Goal: Transaction & Acquisition: Purchase product/service

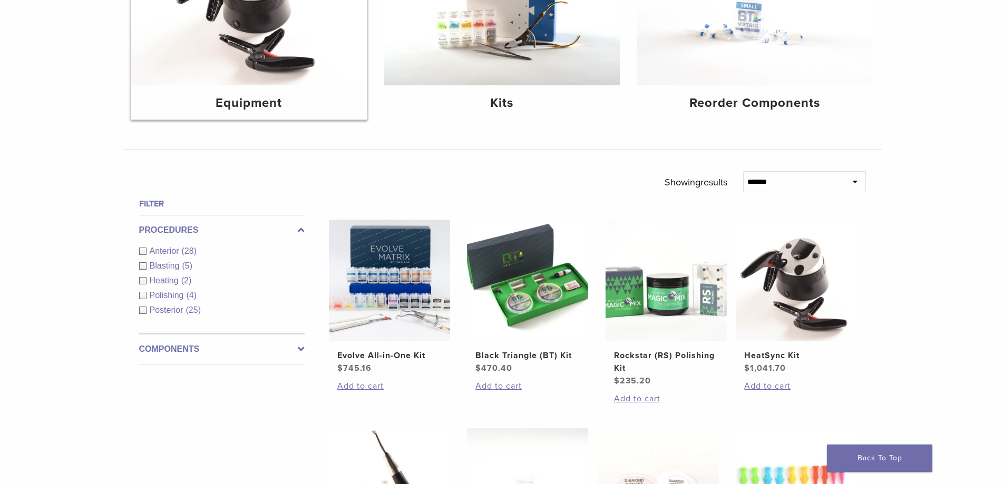
scroll to position [316, 0]
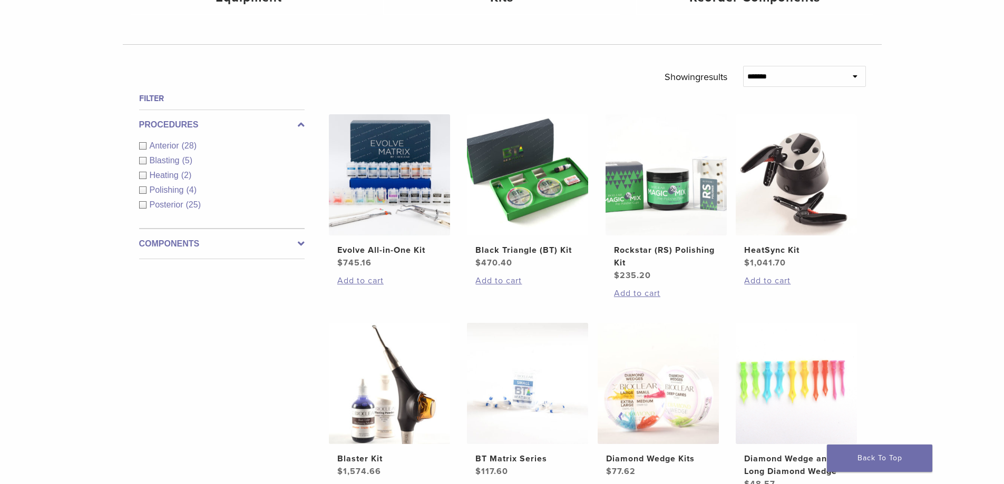
click at [255, 251] on div "Components Equipment (5) Instruments (13) Matrix Bands (9) Matrix Systems (3) O…" at bounding box center [221, 244] width 165 height 31
click at [143, 158] on div "Blasting (5)" at bounding box center [221, 160] width 165 height 13
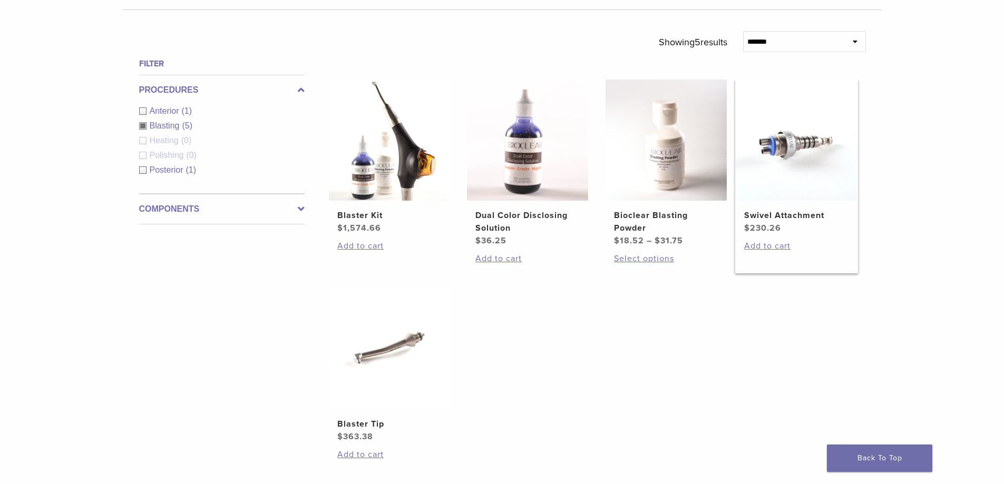
scroll to position [369, 0]
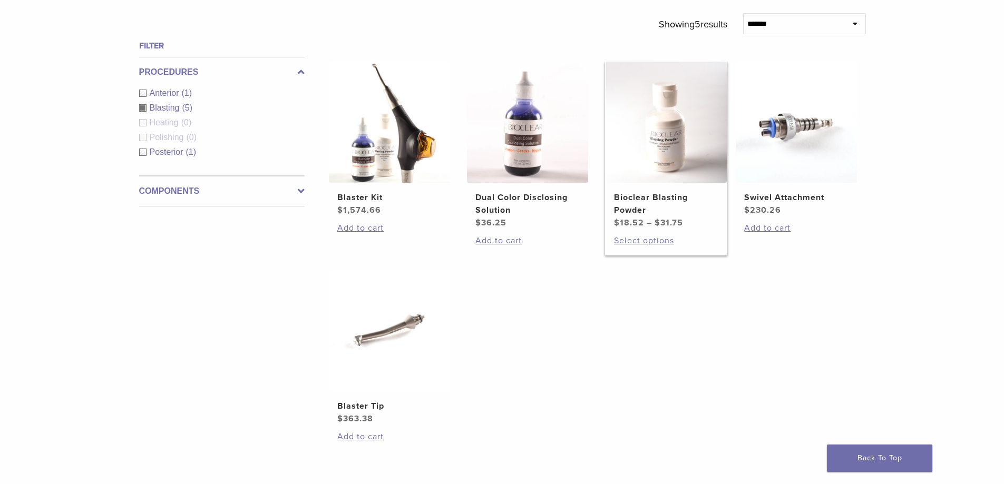
click at [666, 112] on img at bounding box center [666, 122] width 121 height 121
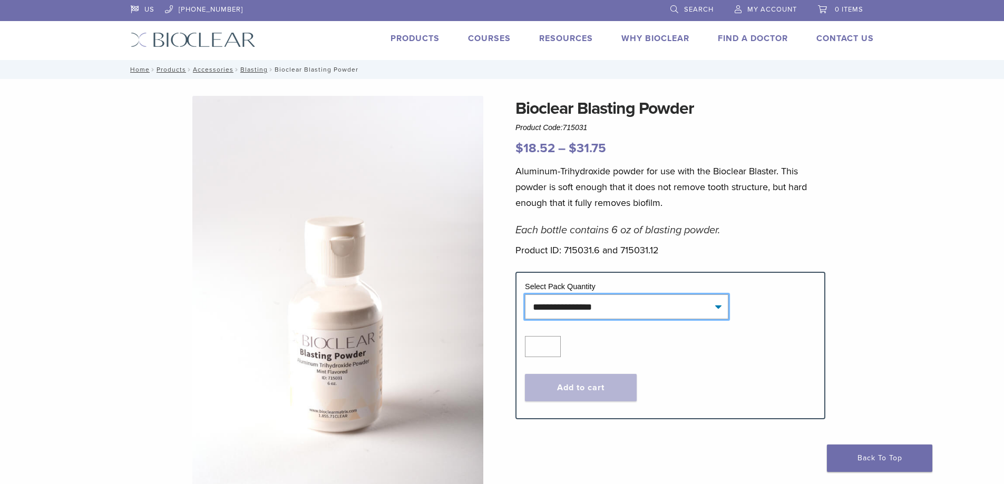
click at [610, 305] on select "**********" at bounding box center [626, 307] width 203 height 24
select select "********"
click at [525, 295] on select "**********" at bounding box center [626, 307] width 203 height 24
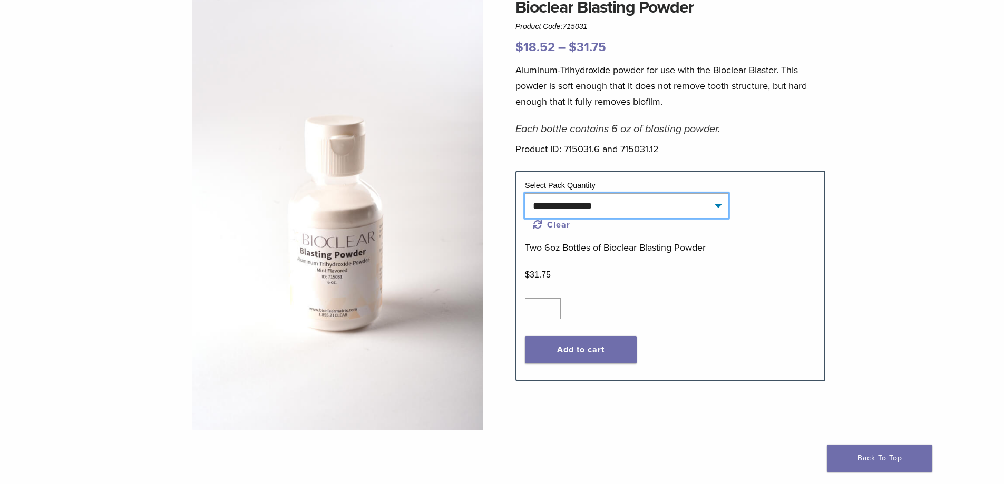
scroll to position [105, 0]
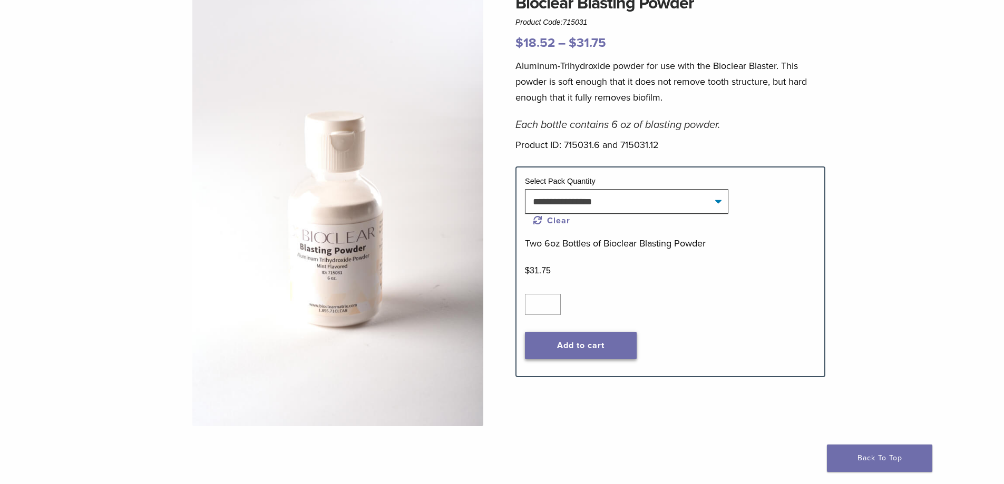
click at [577, 344] on button "Add to cart" at bounding box center [581, 345] width 112 height 27
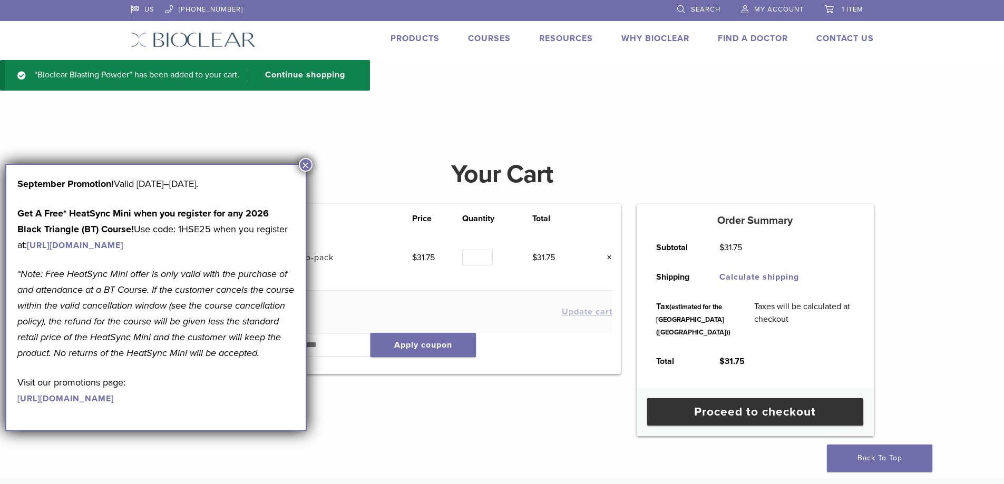
click at [314, 164] on h1 "Your Cart" at bounding box center [502, 174] width 759 height 25
click at [307, 165] on button "×" at bounding box center [306, 165] width 14 height 14
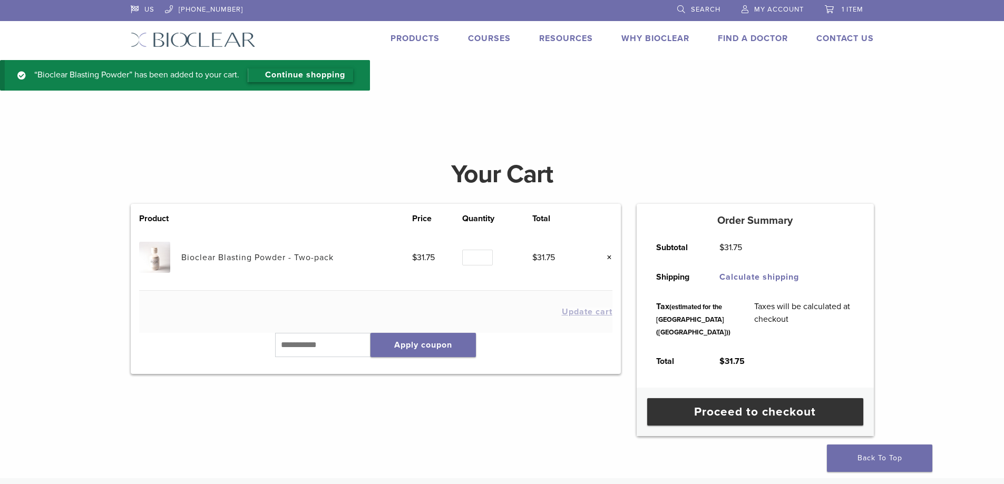
click at [304, 79] on link "Continue shopping" at bounding box center [300, 76] width 105 height 14
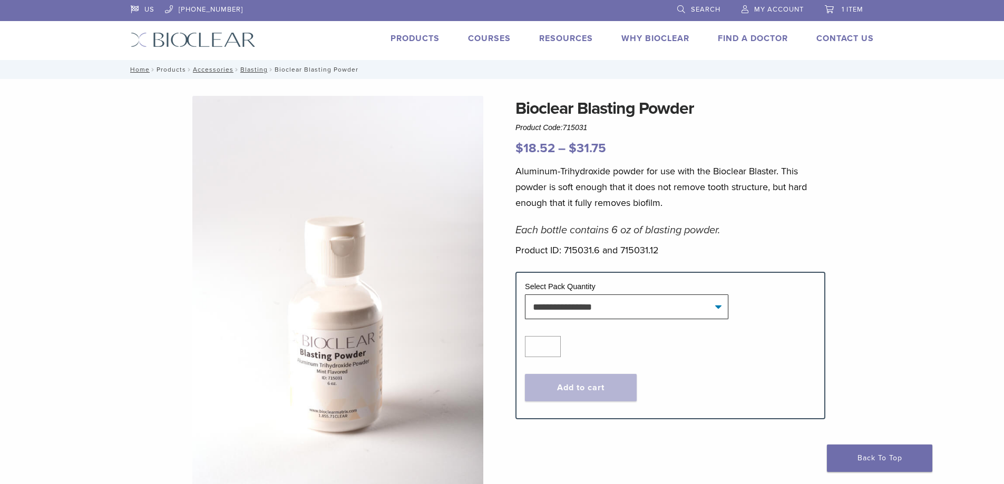
click at [167, 71] on link "Products" at bounding box center [172, 69] width 30 height 7
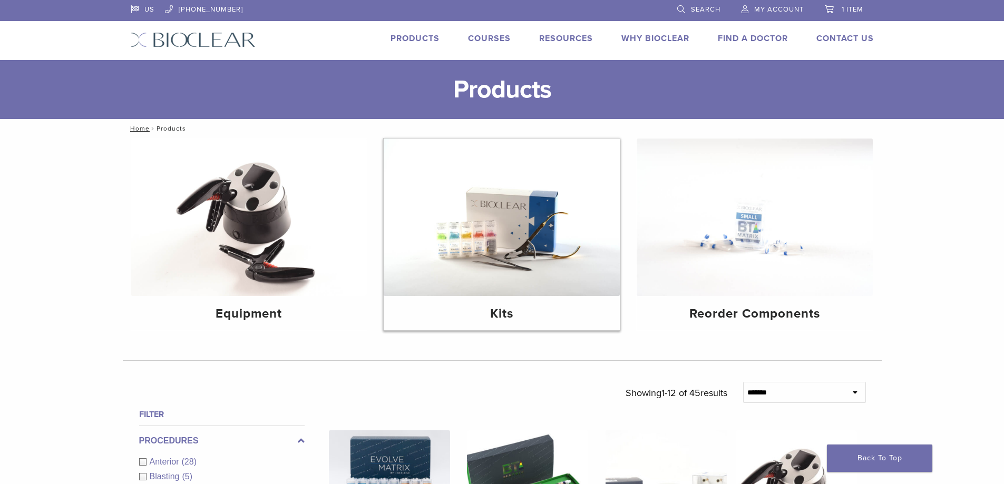
click at [519, 234] on img at bounding box center [502, 218] width 236 height 158
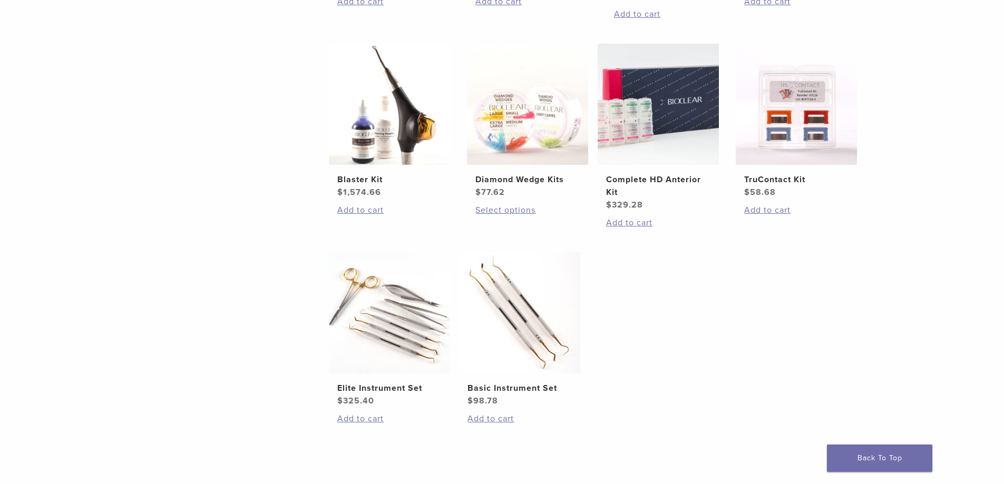
scroll to position [474, 0]
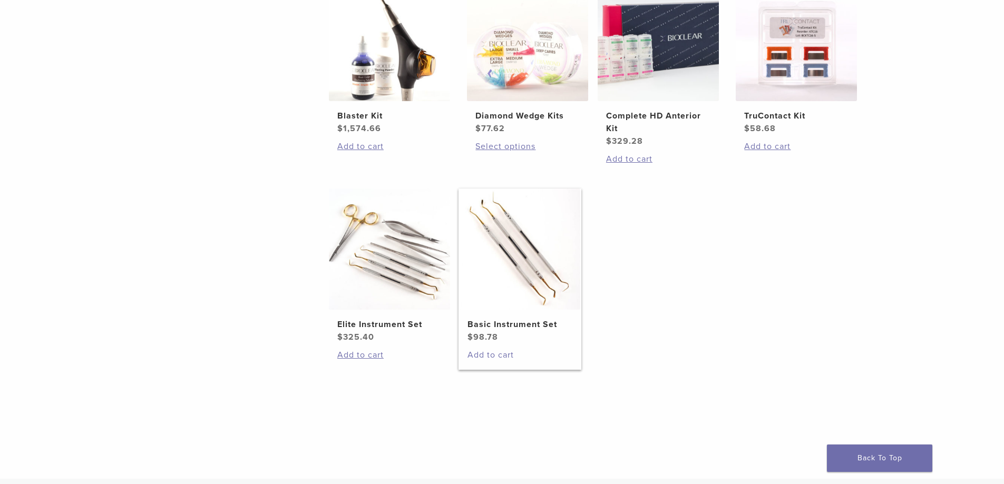
click at [487, 357] on link "Add to cart" at bounding box center [520, 355] width 104 height 13
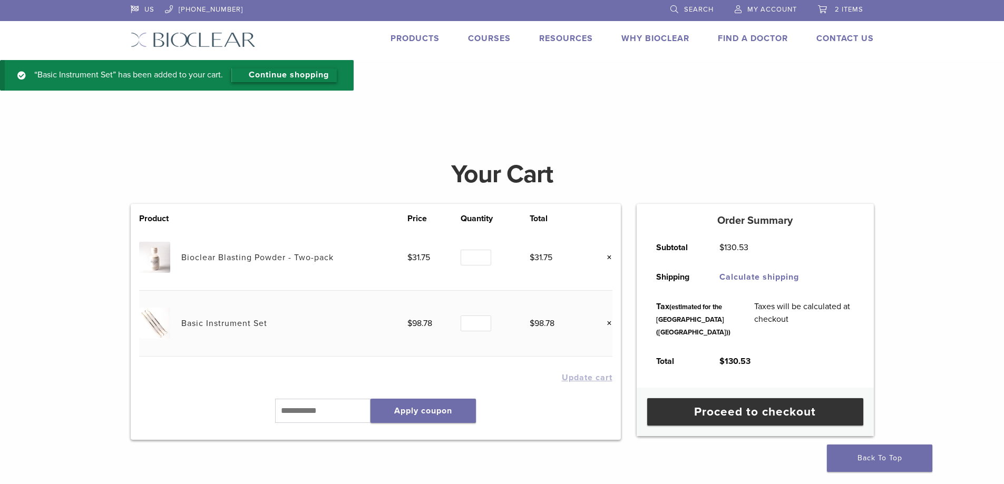
click at [309, 77] on link "Continue shopping" at bounding box center [283, 76] width 105 height 14
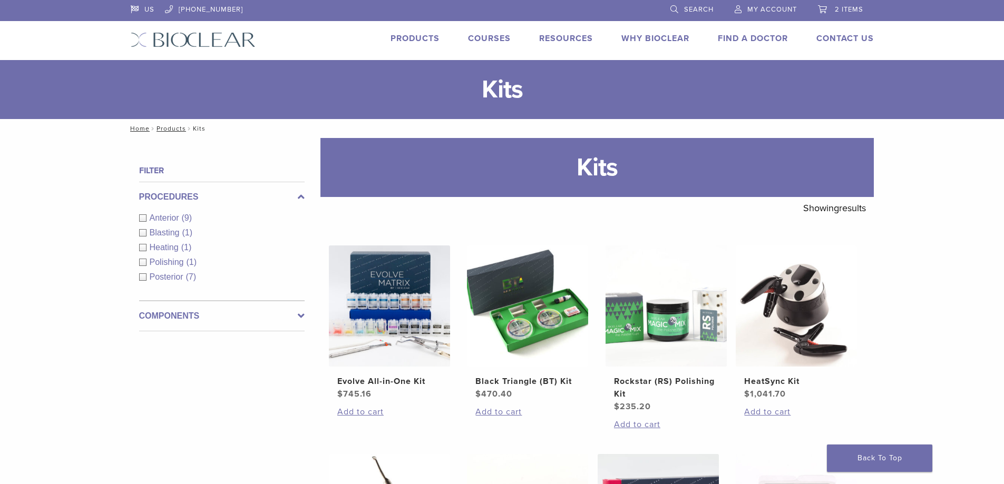
click at [265, 319] on label "Components" at bounding box center [221, 316] width 165 height 13
click at [143, 308] on div "Polishers/Abrasives (2)" at bounding box center [221, 307] width 165 height 13
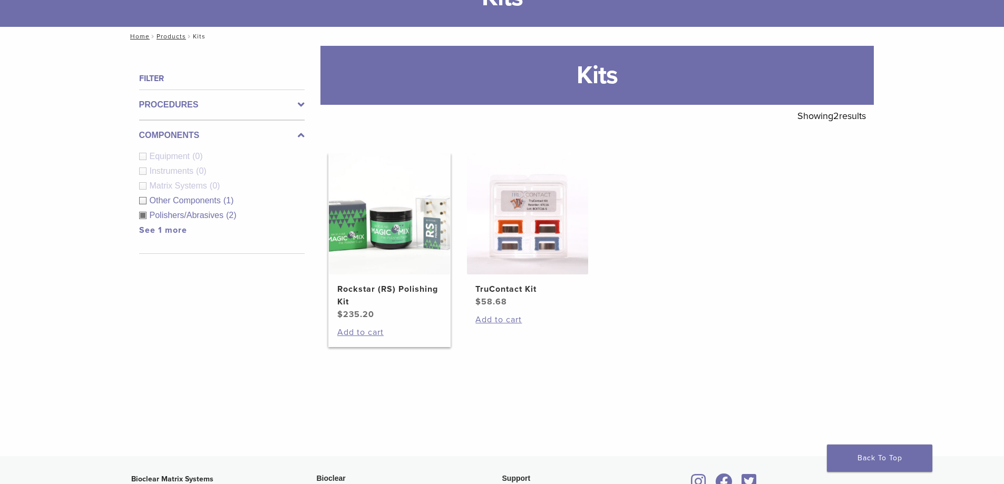
scroll to position [105, 0]
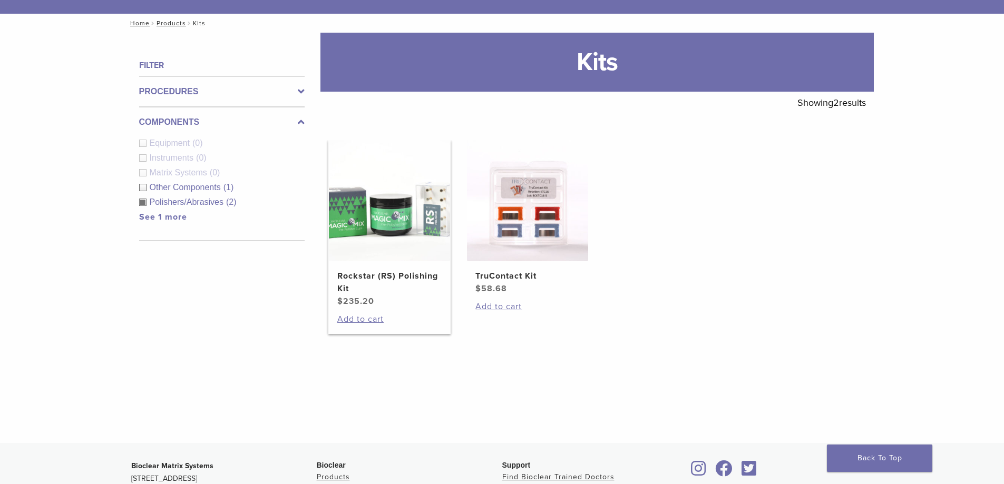
click at [369, 237] on img at bounding box center [389, 200] width 121 height 121
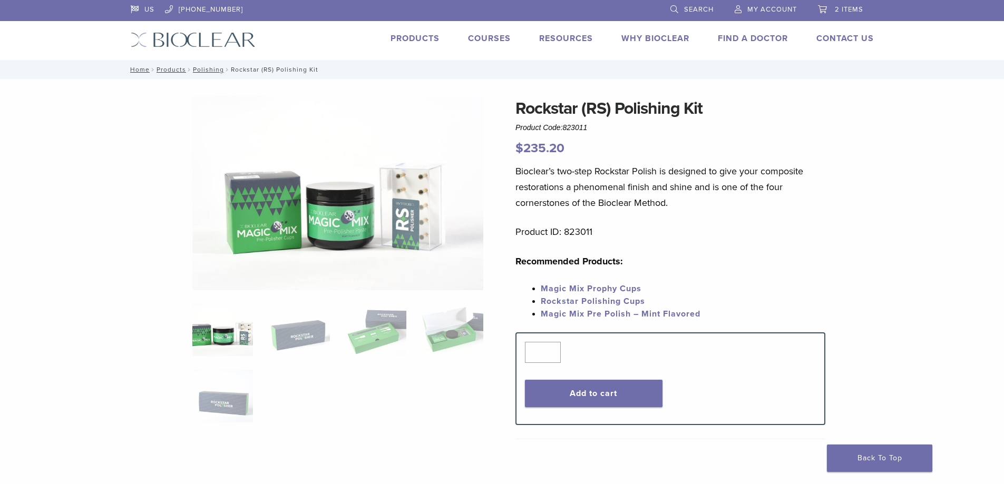
click at [589, 313] on link "Magic Mix Pre Polish – Mint Flavored" at bounding box center [621, 314] width 160 height 11
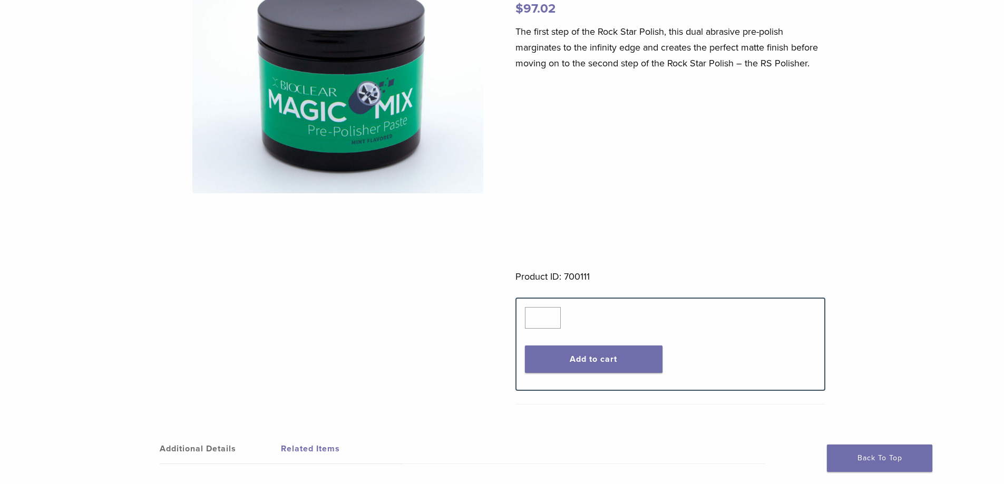
scroll to position [158, 0]
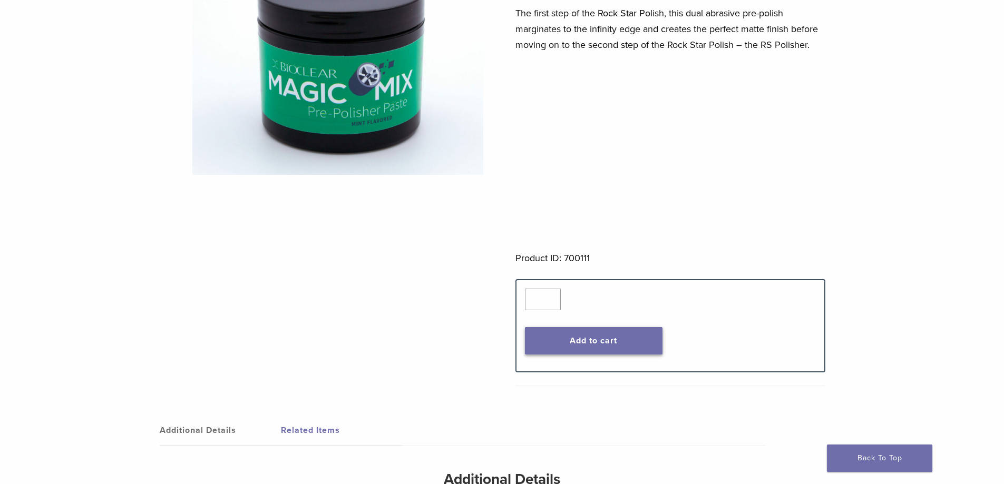
click at [585, 338] on button "Add to cart" at bounding box center [594, 340] width 138 height 27
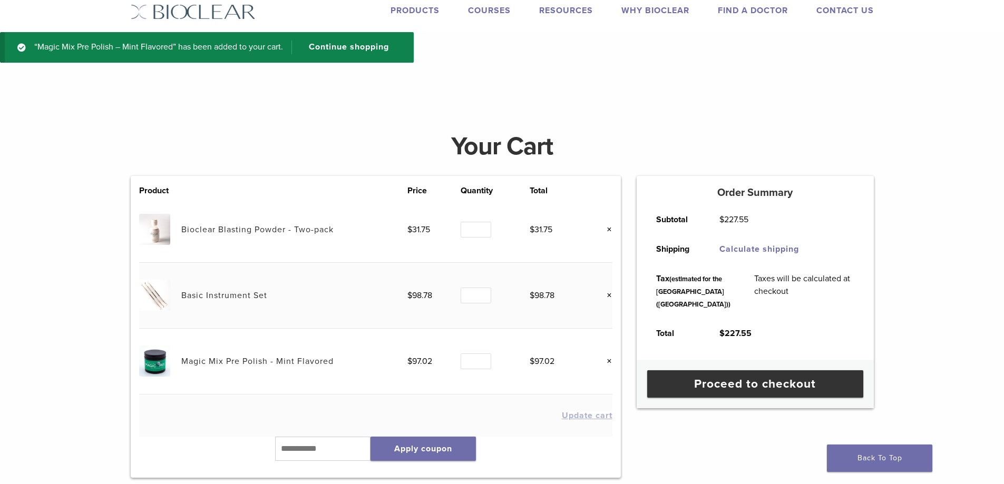
scroll to position [53, 0]
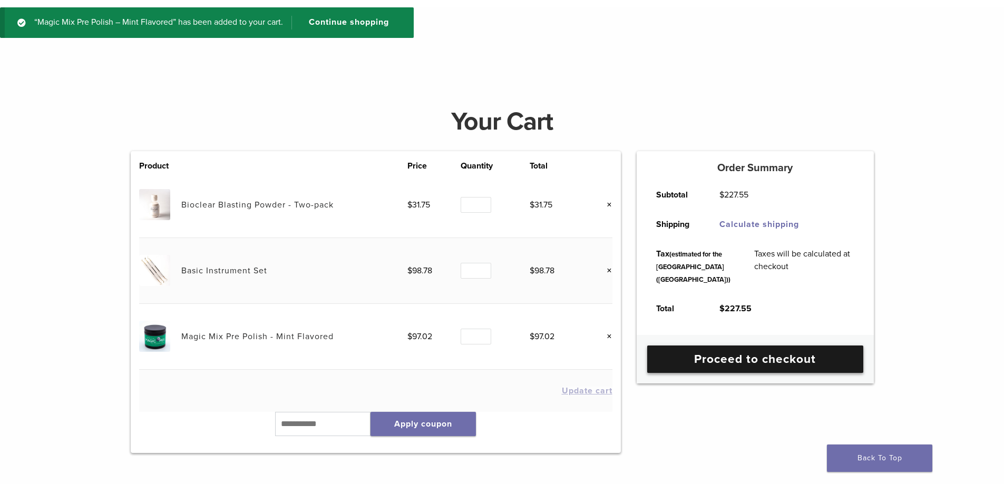
click at [757, 373] on link "Proceed to checkout" at bounding box center [755, 359] width 216 height 27
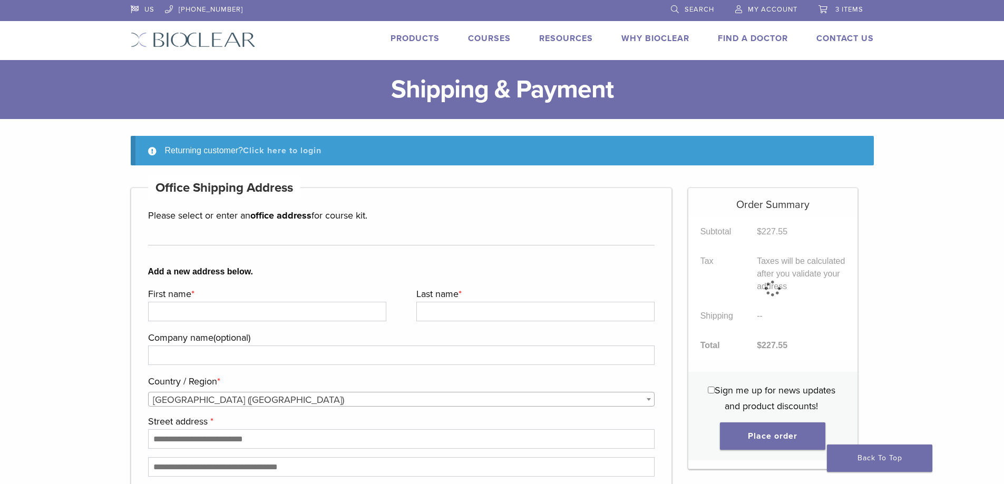
scroll to position [105, 0]
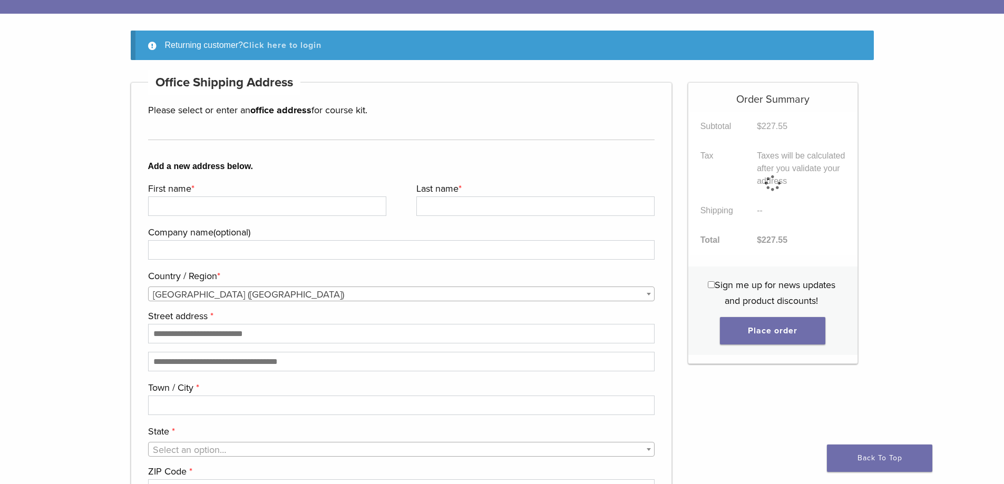
type input "**********"
click at [276, 45] on link "Click here to login" at bounding box center [282, 45] width 79 height 11
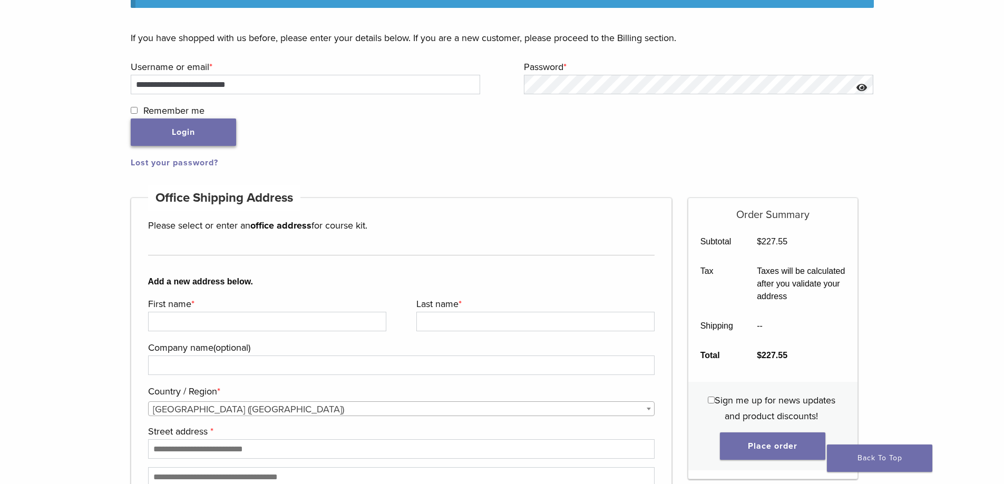
scroll to position [161, 0]
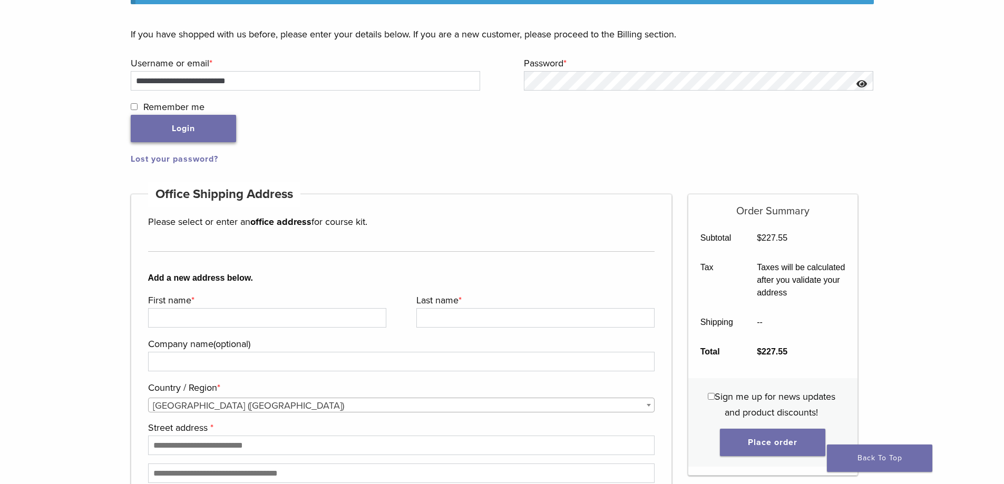
click at [184, 125] on button "Login" at bounding box center [183, 128] width 105 height 27
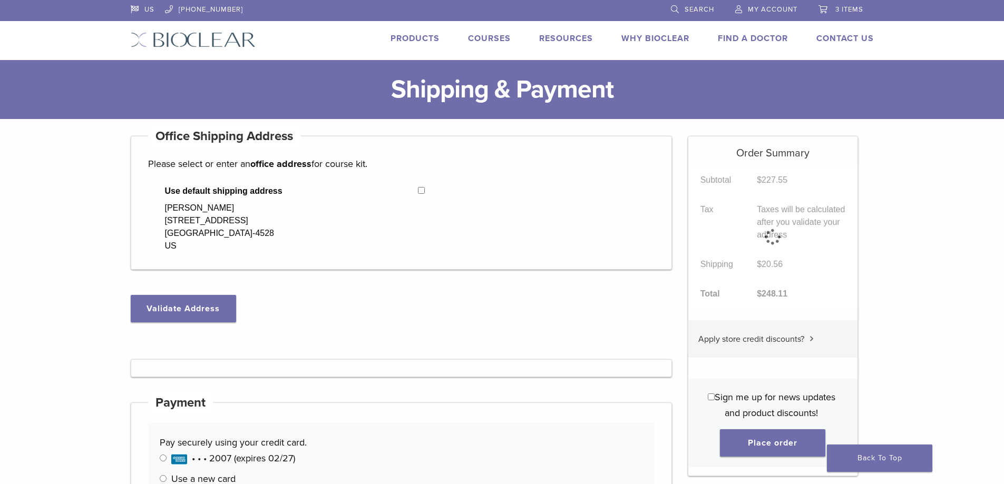
select select "**"
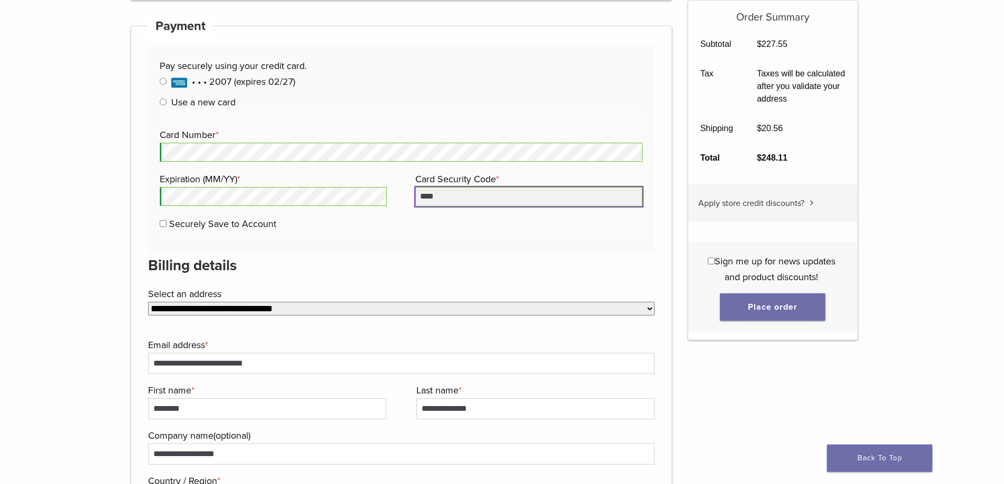
scroll to position [527, 0]
type input "****"
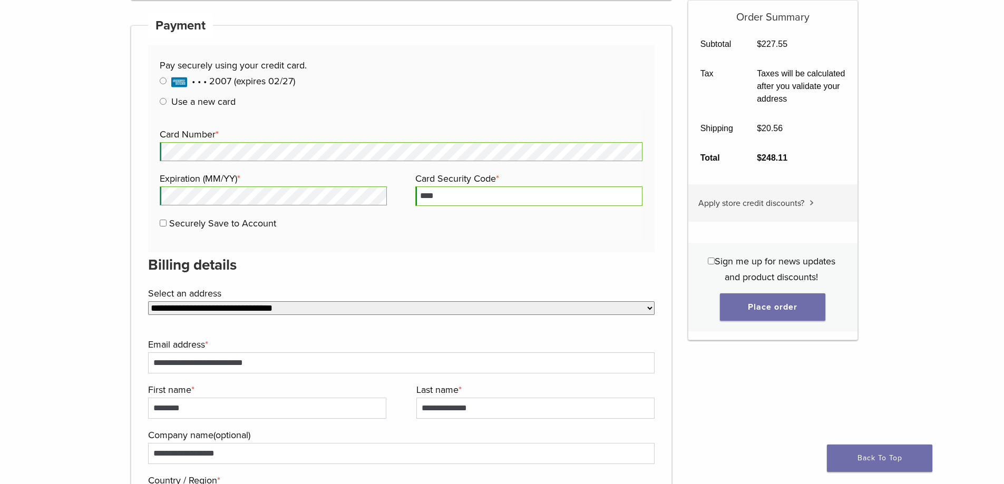
click at [252, 309] on select "**********" at bounding box center [401, 308] width 507 height 14
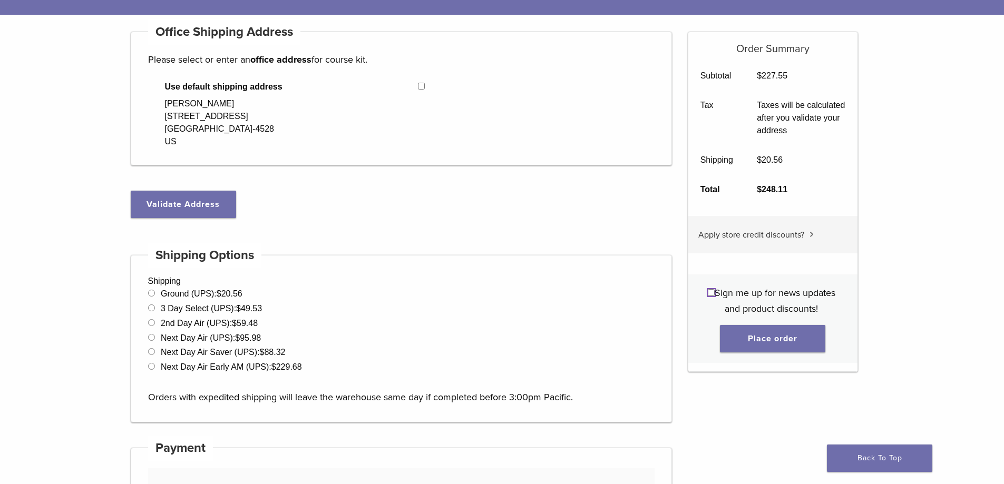
scroll to position [105, 0]
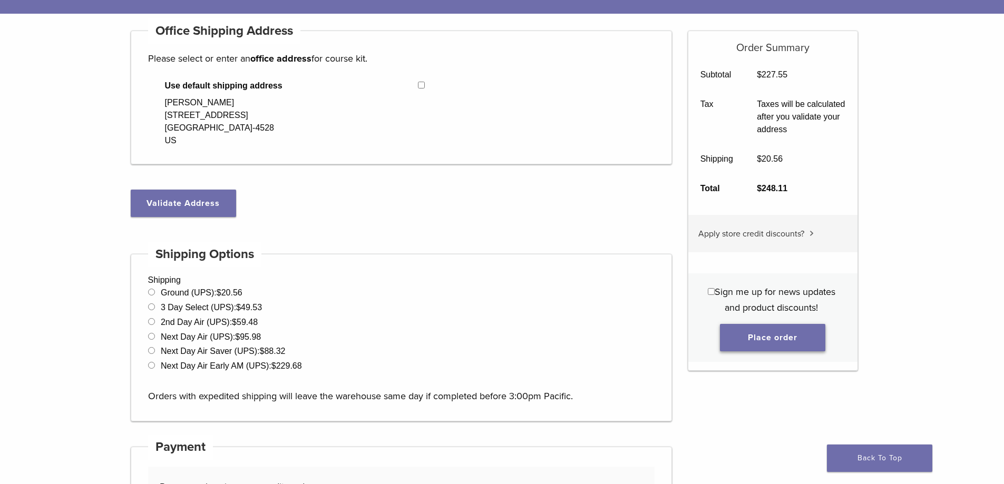
click at [766, 336] on button "Place order" at bounding box center [772, 337] width 105 height 27
